Goal: Task Accomplishment & Management: Manage account settings

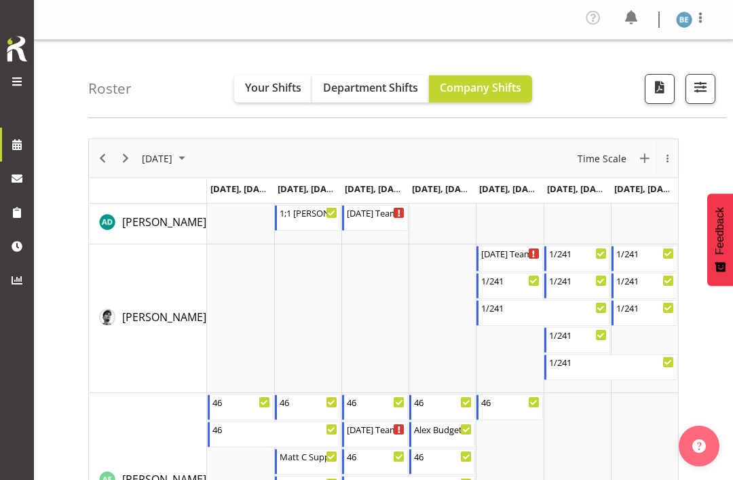
scroll to position [545, 0]
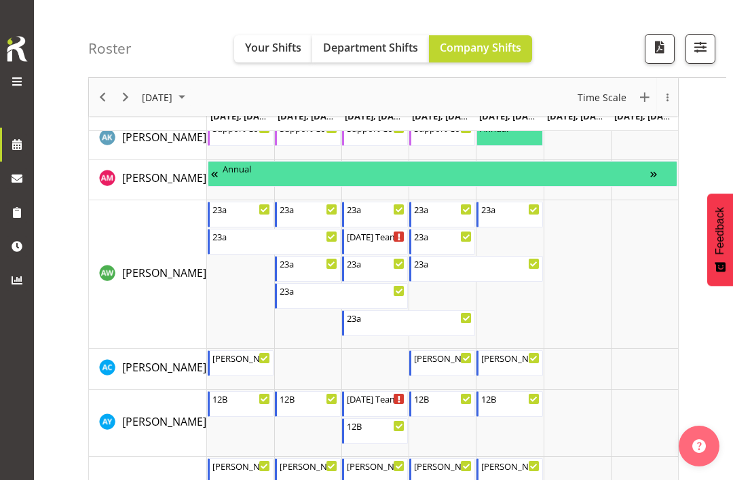
click at [14, 85] on span at bounding box center [17, 81] width 16 height 16
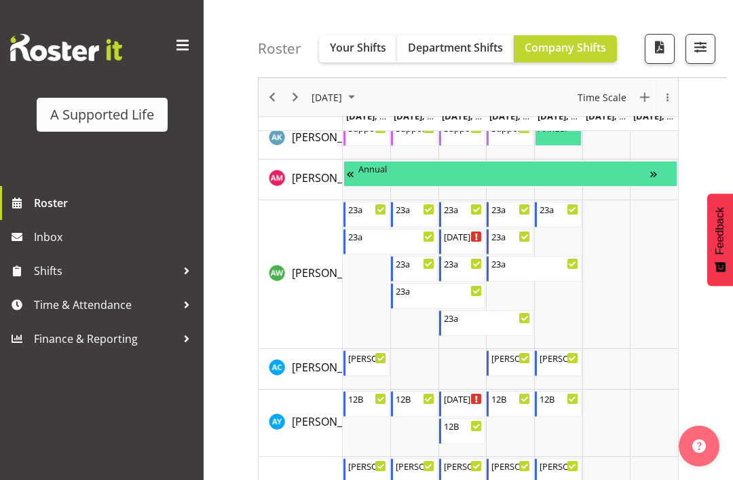
click at [177, 45] on span at bounding box center [183, 46] width 22 height 22
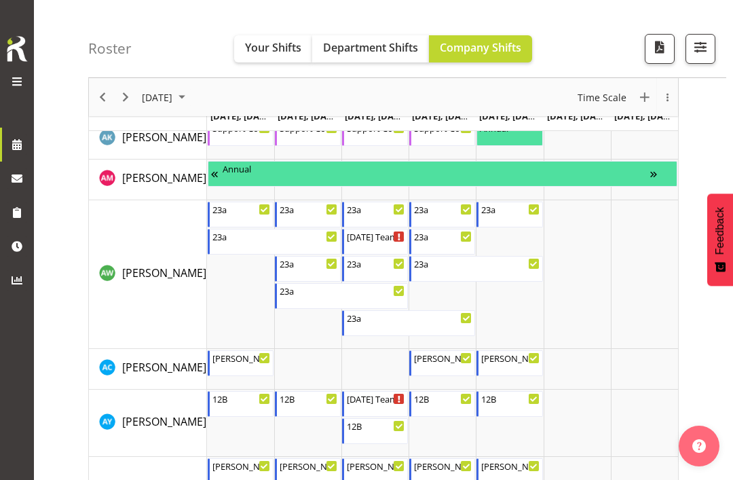
click at [22, 90] on div at bounding box center [16, 83] width 27 height 20
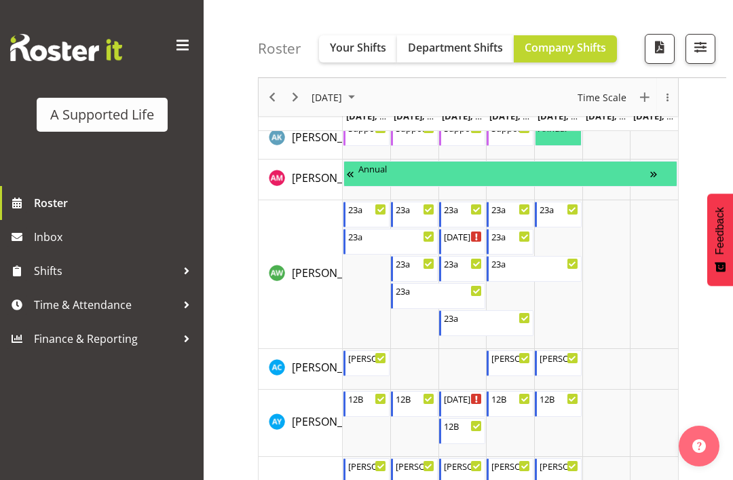
click at [704, 49] on span "button" at bounding box center [701, 47] width 18 height 18
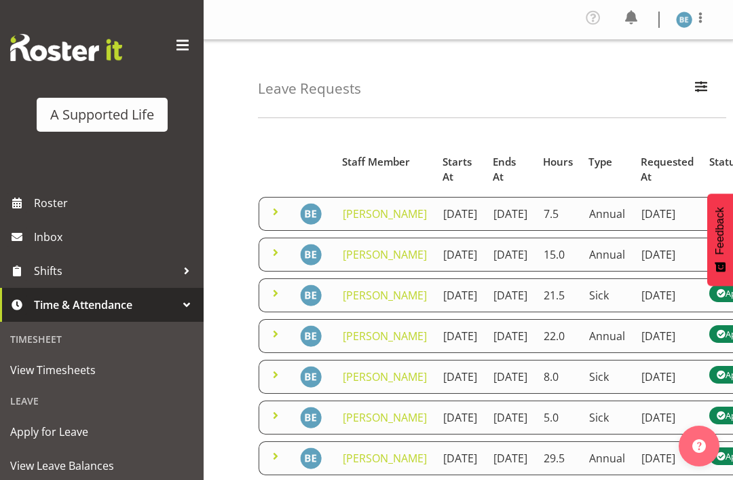
click at [689, 12] on img at bounding box center [684, 20] width 16 height 16
click at [625, 75] on link "Log Out" at bounding box center [644, 74] width 130 height 24
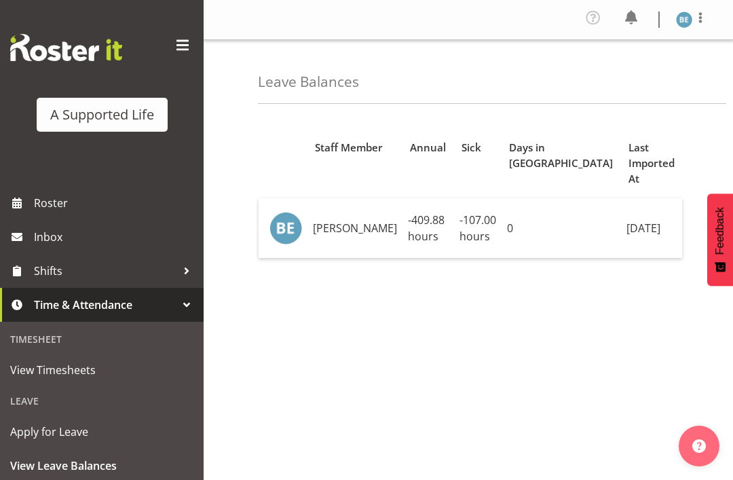
click at [685, 16] on img at bounding box center [684, 20] width 16 height 16
click at [625, 70] on link "Log Out" at bounding box center [644, 74] width 130 height 24
